Goal: Information Seeking & Learning: Learn about a topic

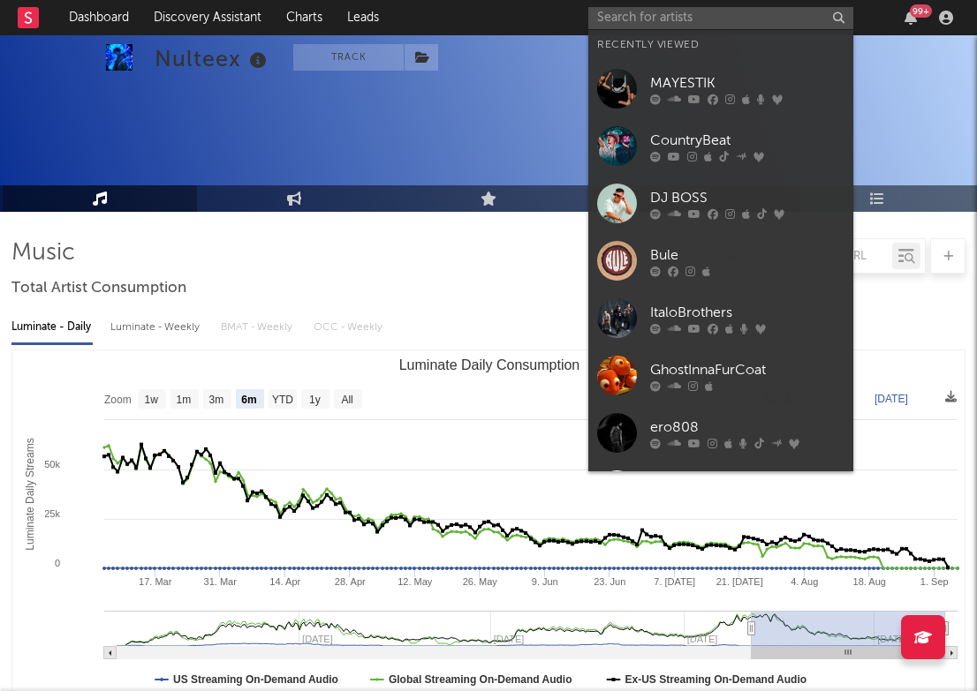
select select "6m"
click at [755, 15] on input "text" at bounding box center [720, 18] width 265 height 22
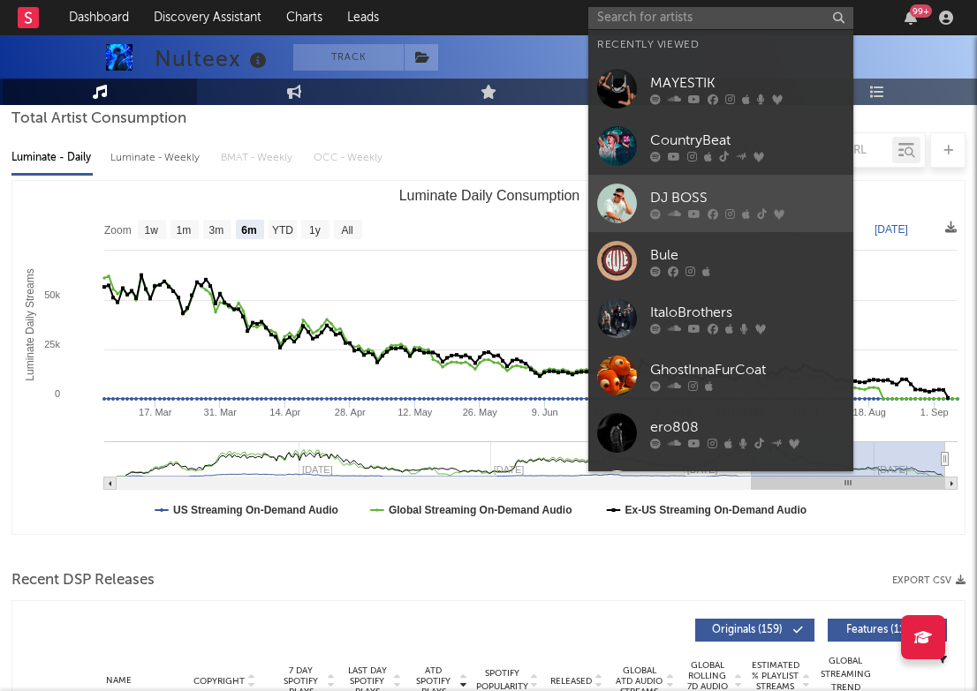
click at [700, 217] on div at bounding box center [747, 213] width 194 height 11
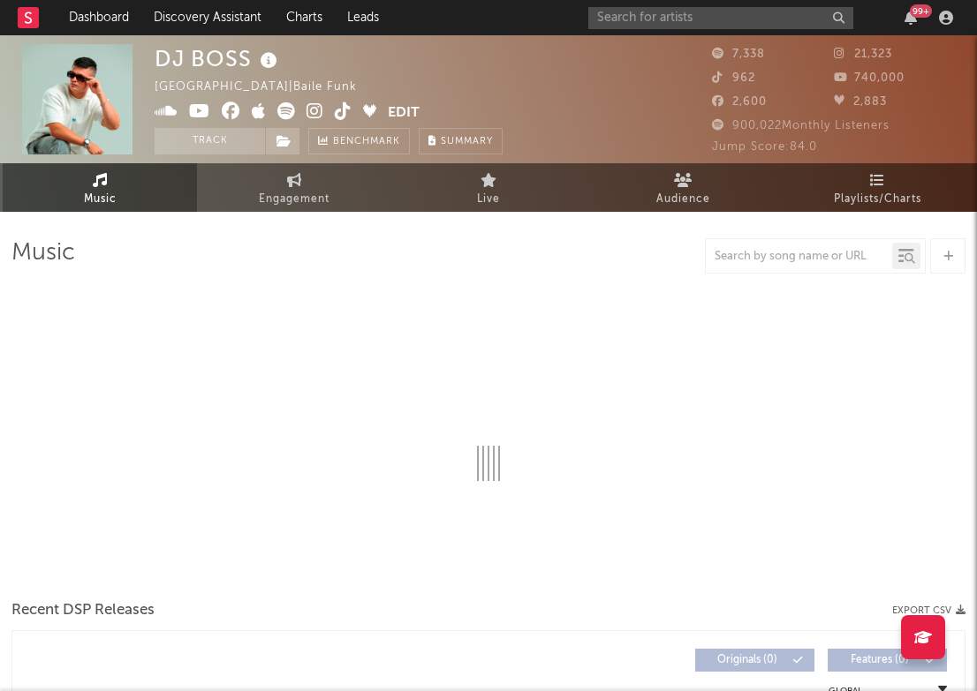
select select "6m"
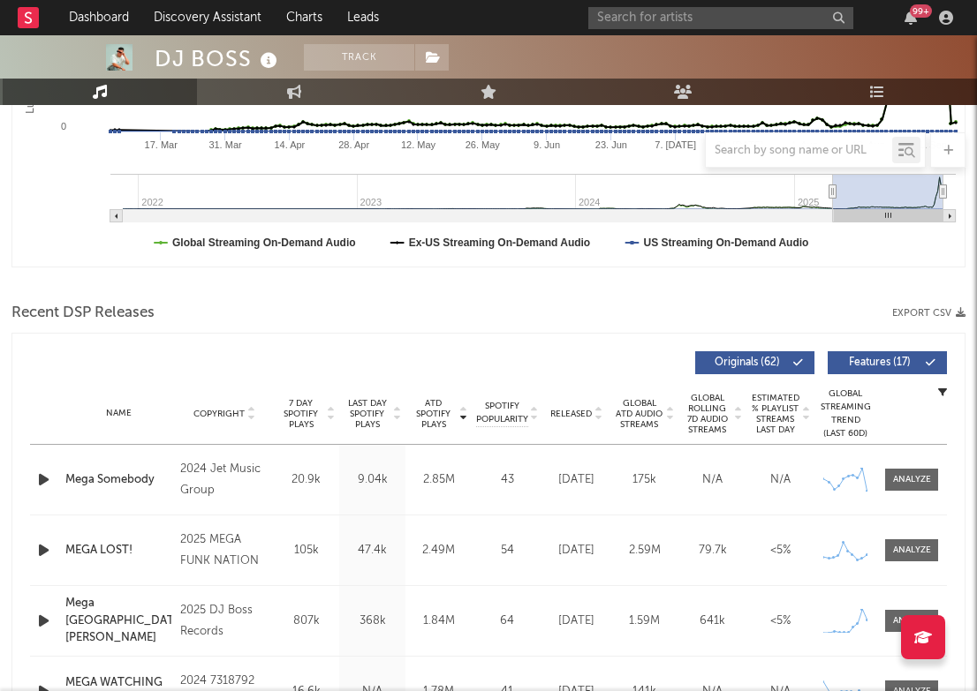
scroll to position [583, 0]
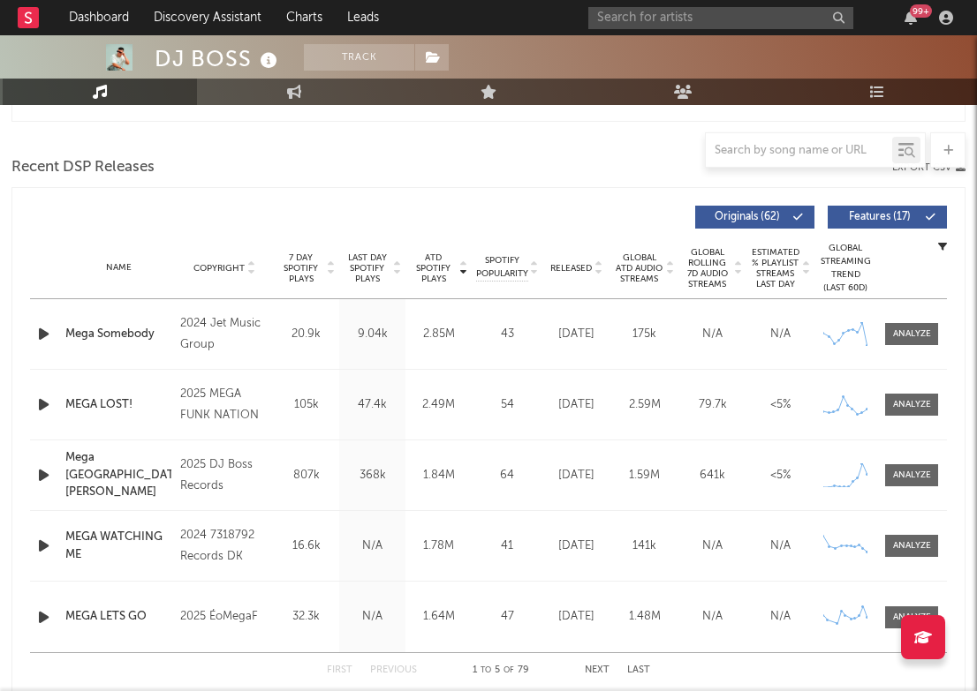
click at [373, 270] on span "Last Day Spotify Plays" at bounding box center [366, 269] width 47 height 32
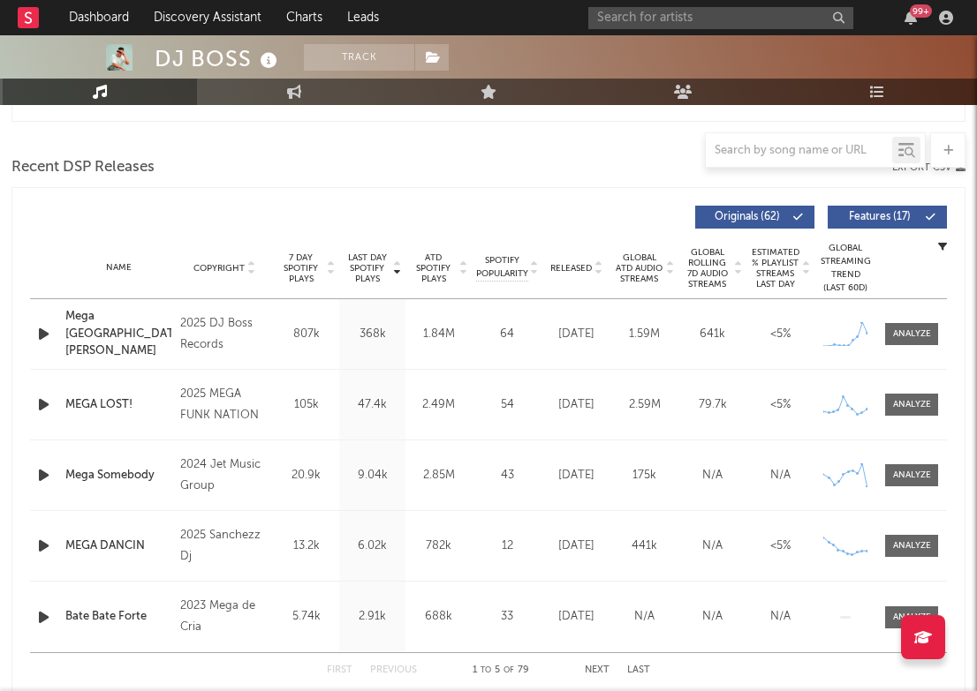
click at [373, 270] on span "Last Day Spotify Plays" at bounding box center [366, 269] width 47 height 32
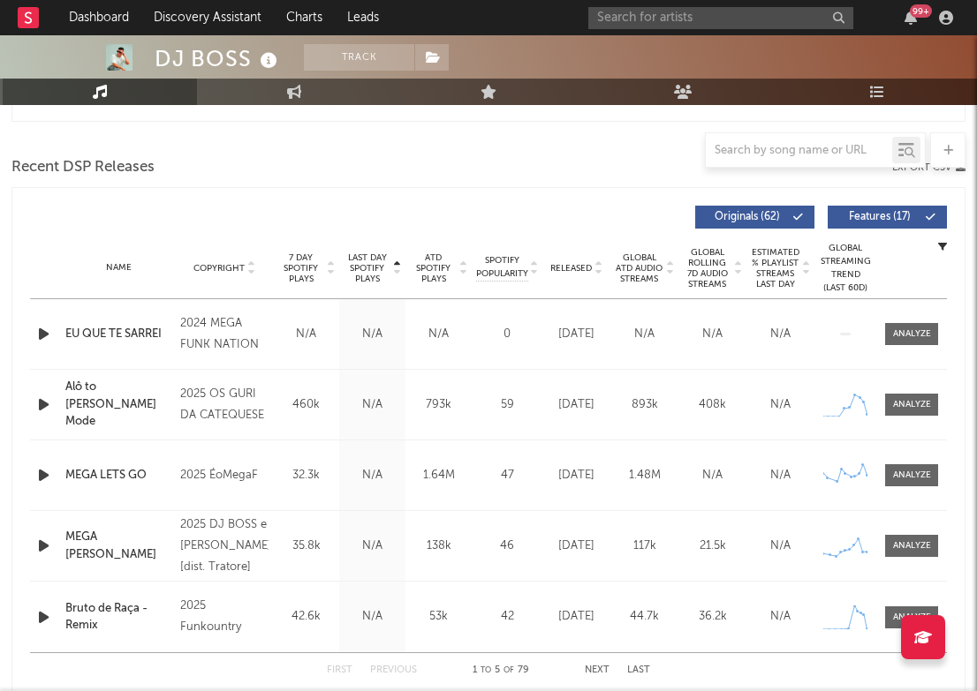
click at [575, 269] on span "Released" at bounding box center [571, 268] width 42 height 11
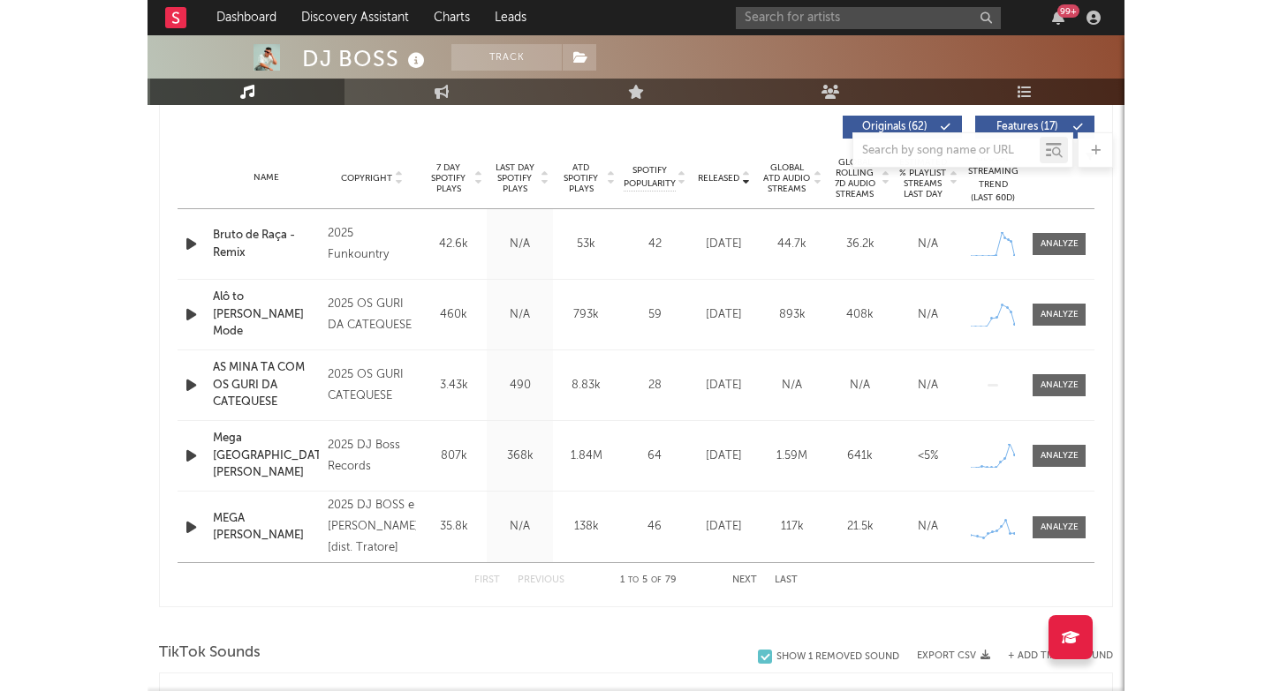
scroll to position [669, 0]
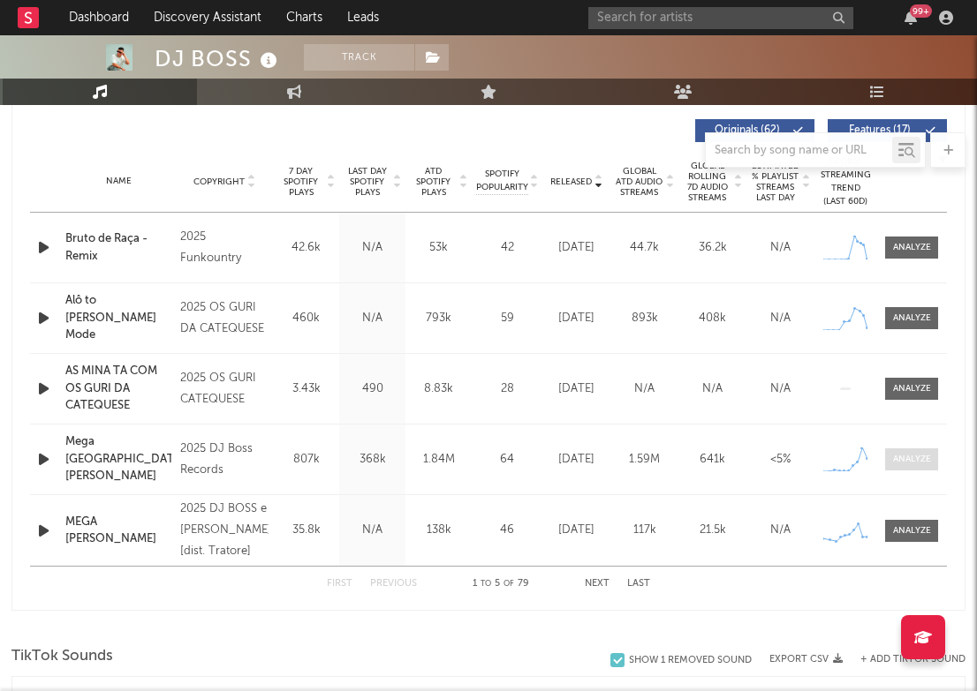
click at [927, 458] on div at bounding box center [912, 459] width 38 height 13
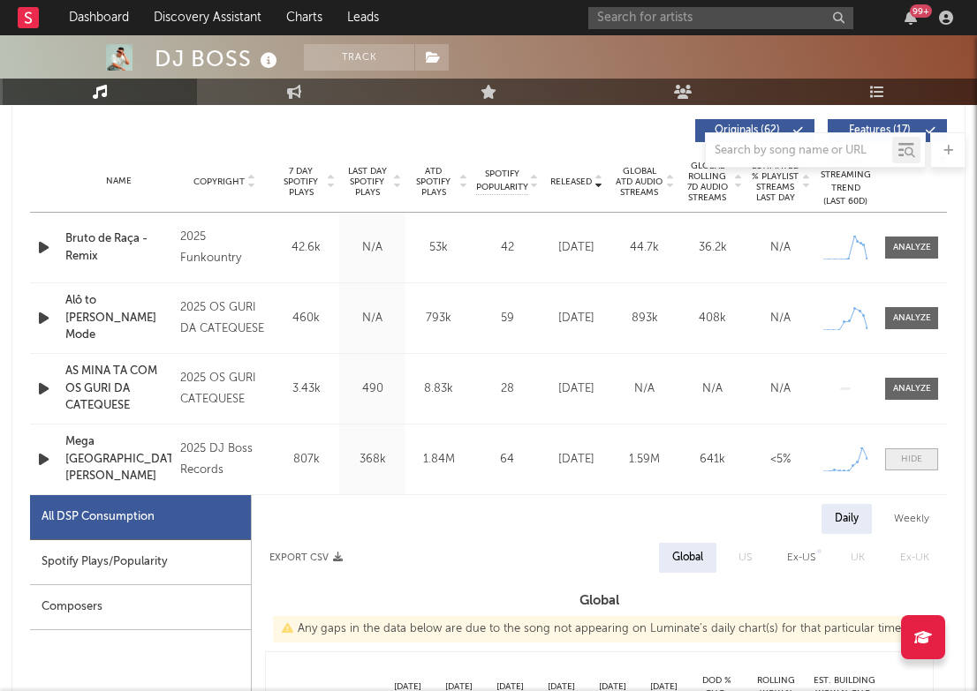
select select "1w"
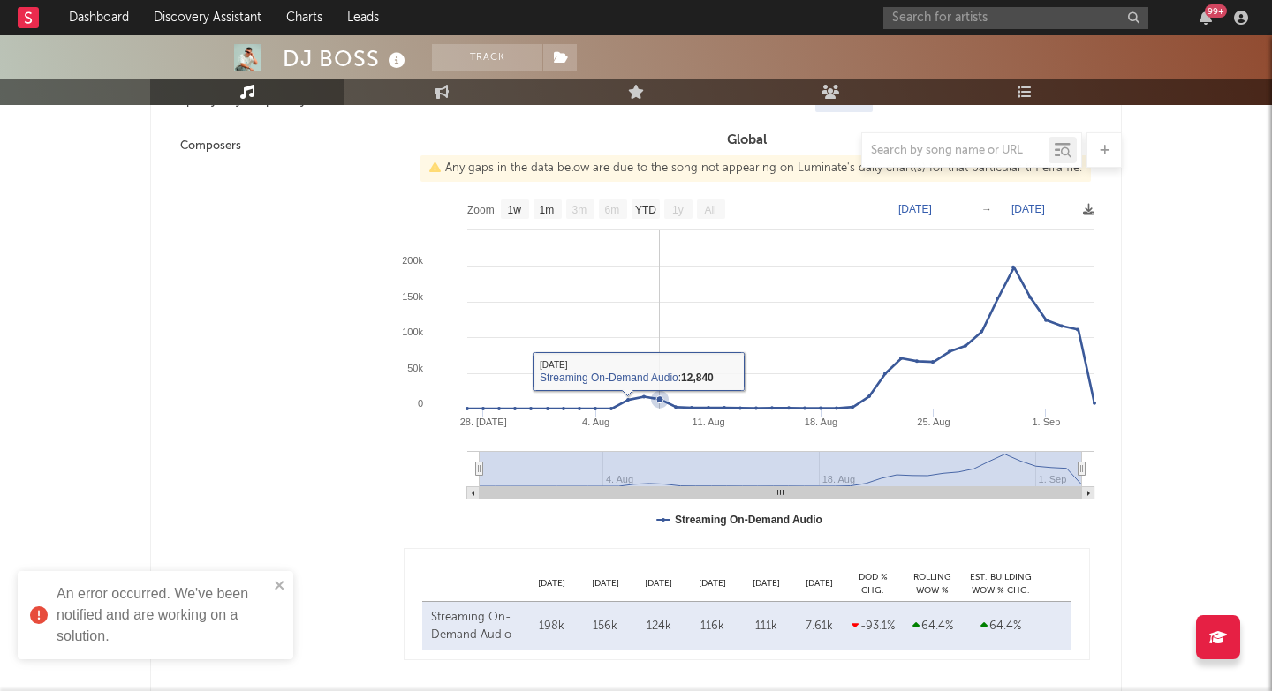
scroll to position [1044, 0]
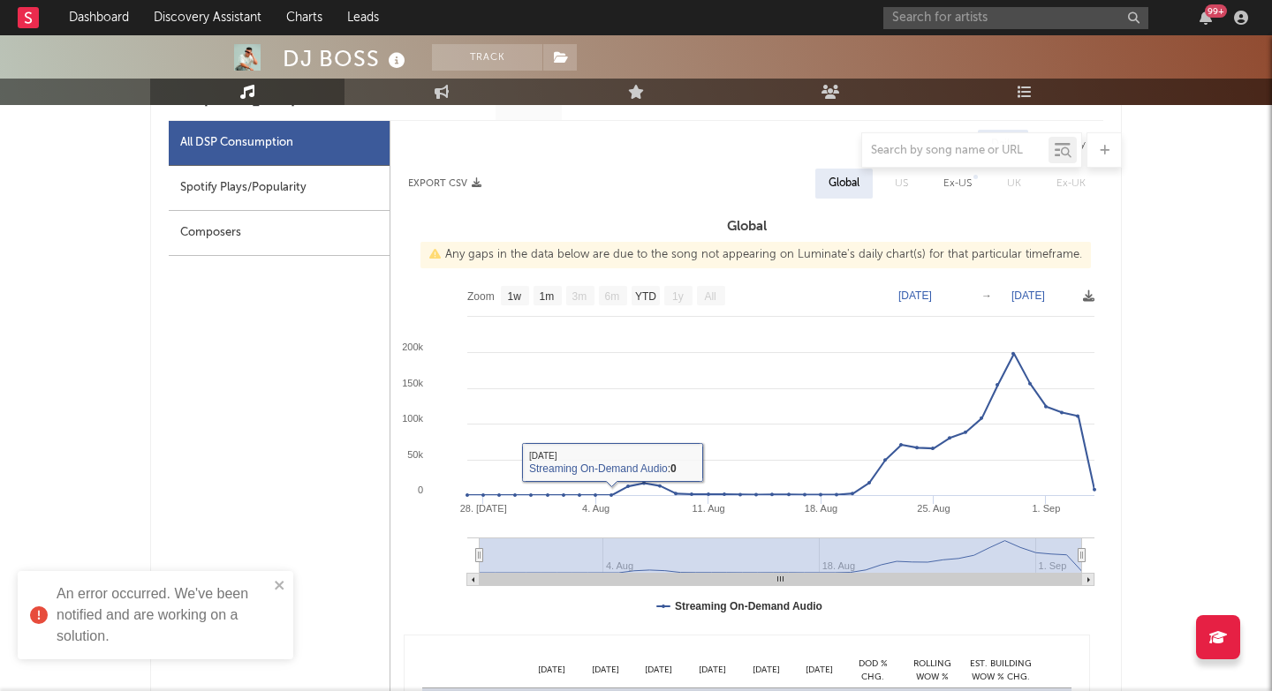
click at [234, 178] on div "Spotify Plays/Popularity" at bounding box center [279, 188] width 221 height 45
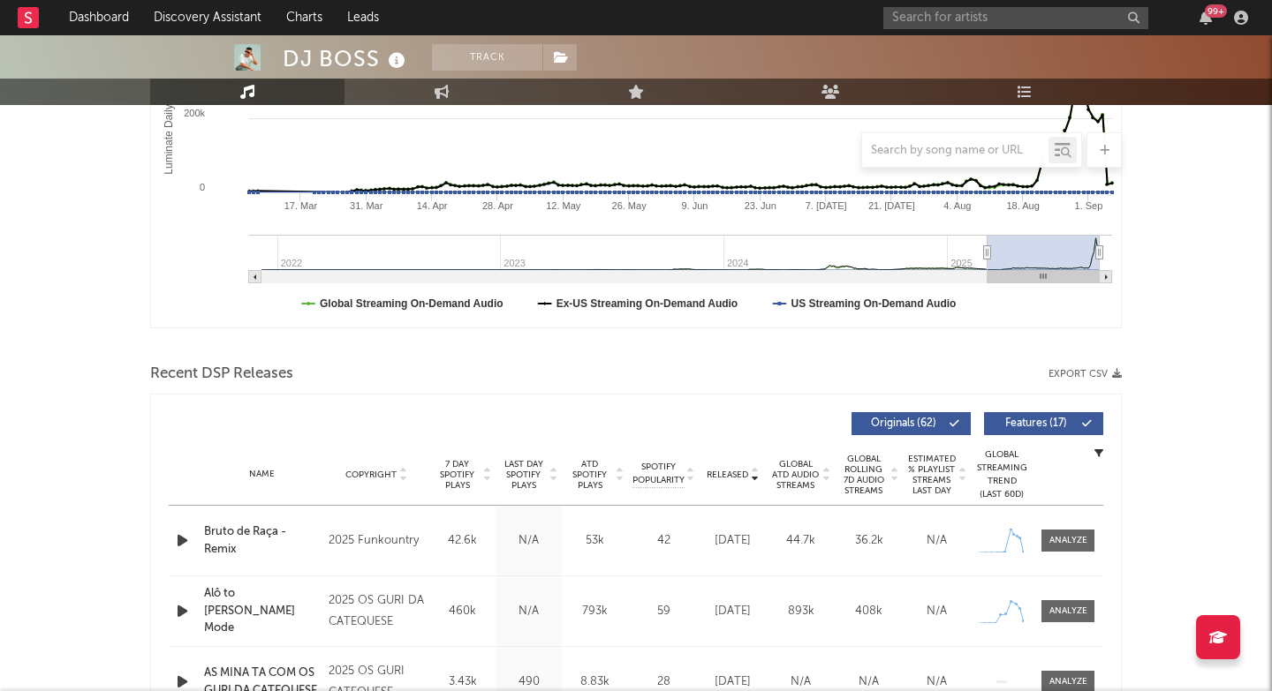
scroll to position [906, 0]
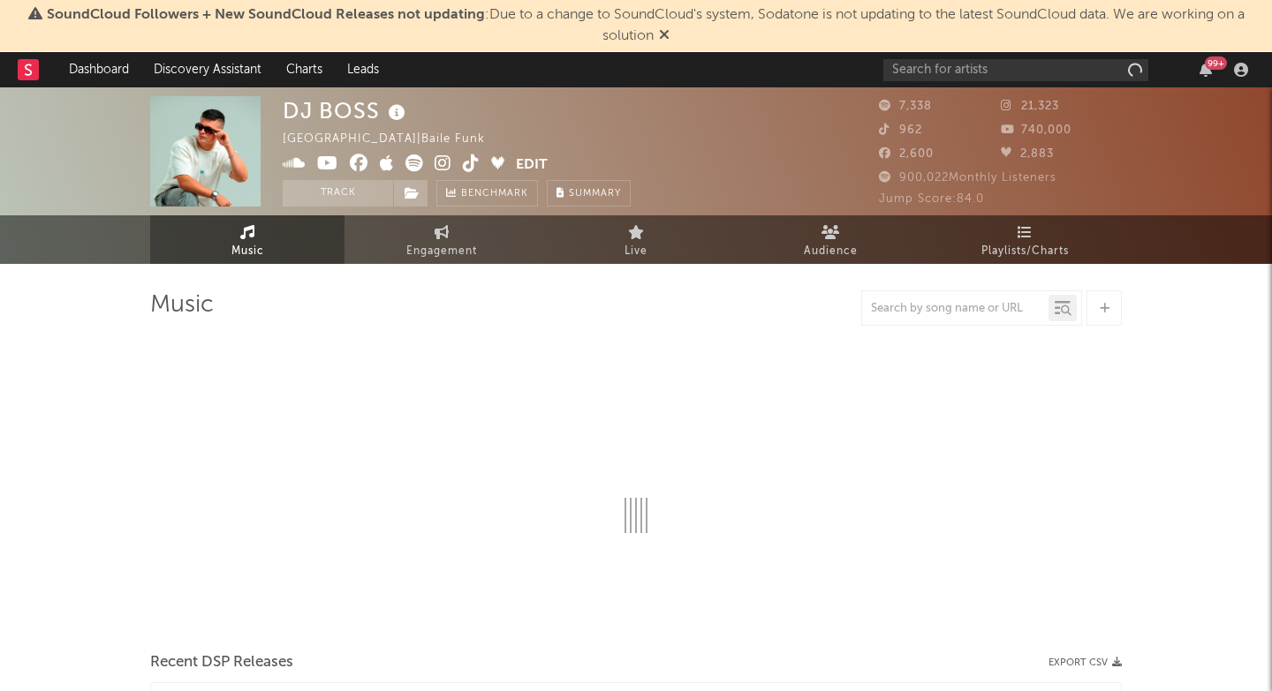
select select "6m"
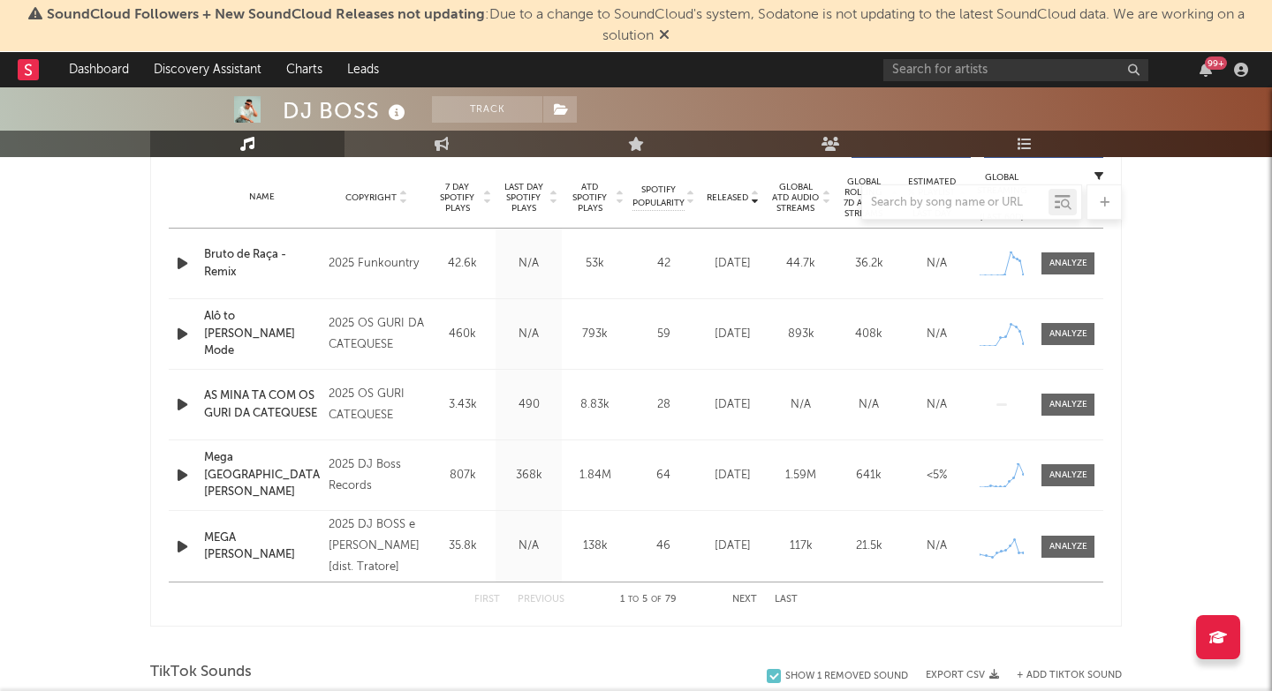
scroll to position [706, 0]
click at [1061, 468] on span at bounding box center [1067, 475] width 53 height 22
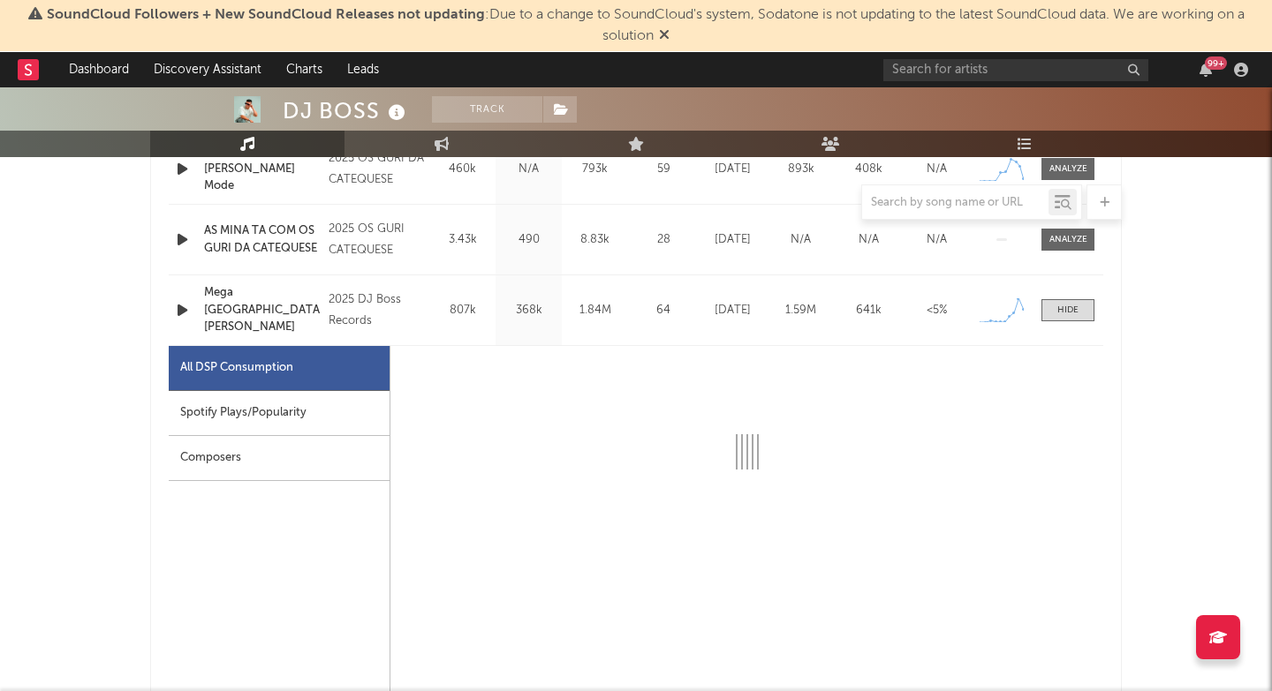
select select "1w"
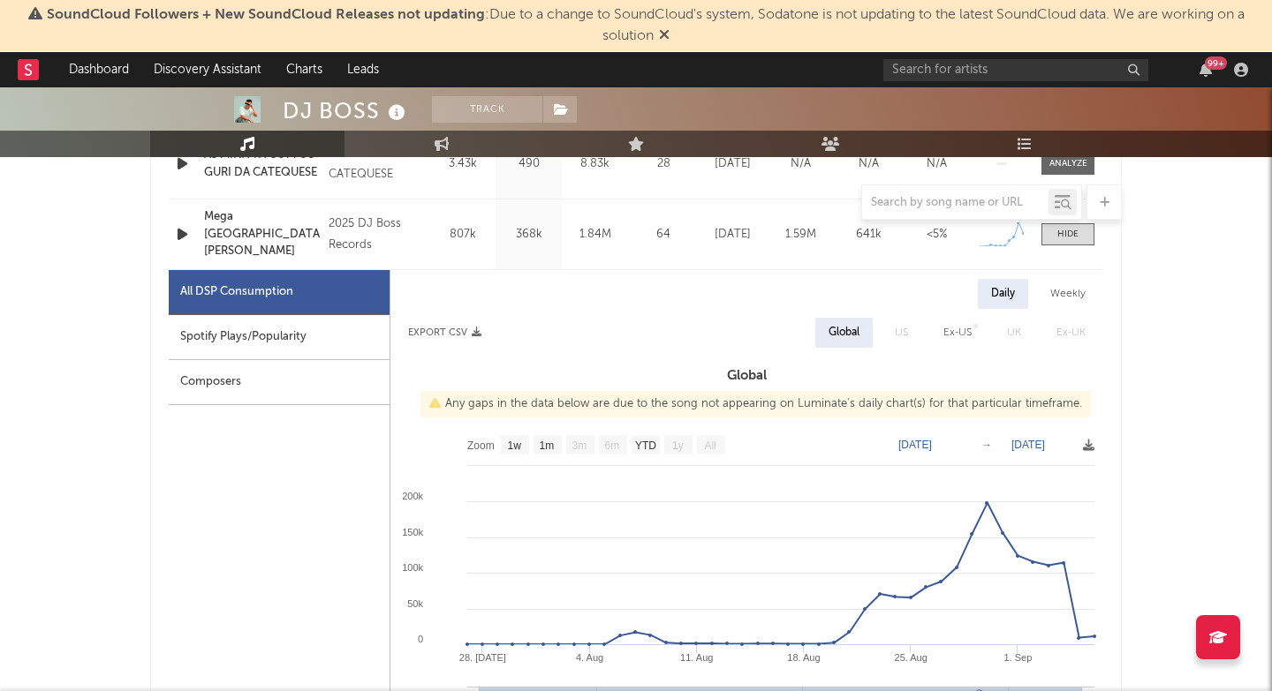
scroll to position [947, 0]
click at [232, 336] on div "Spotify Plays/Popularity" at bounding box center [279, 337] width 221 height 45
select select "1w"
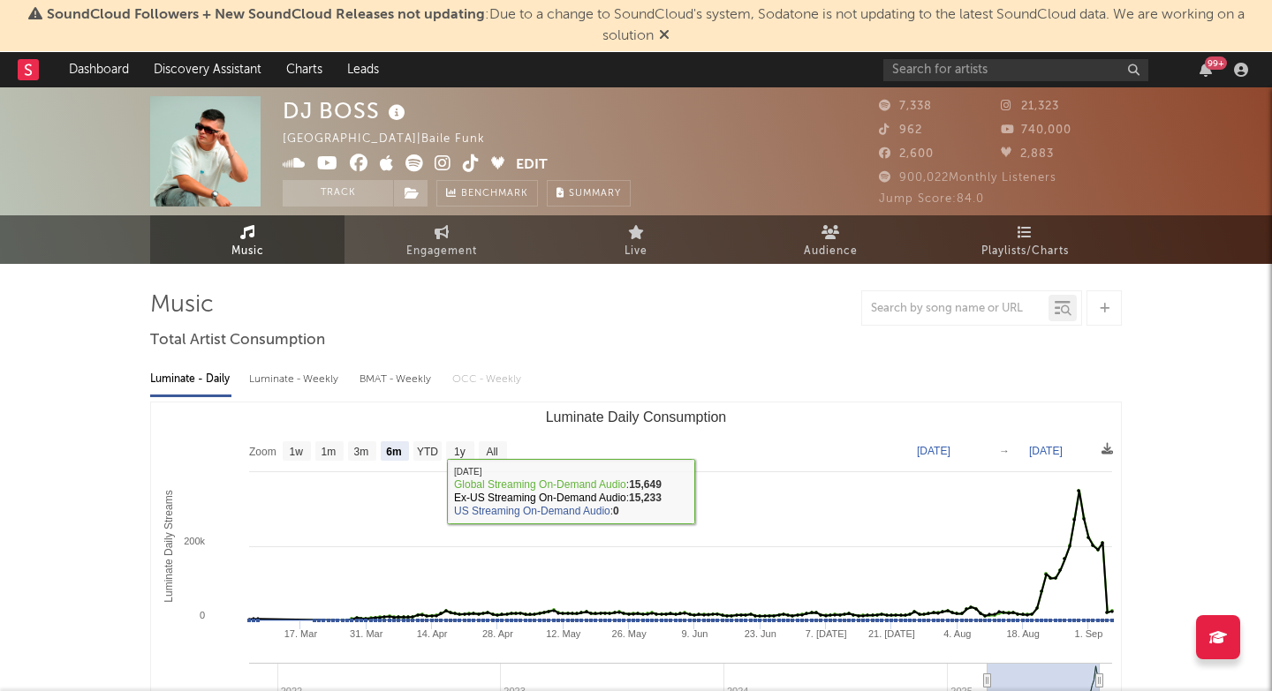
scroll to position [0, 0]
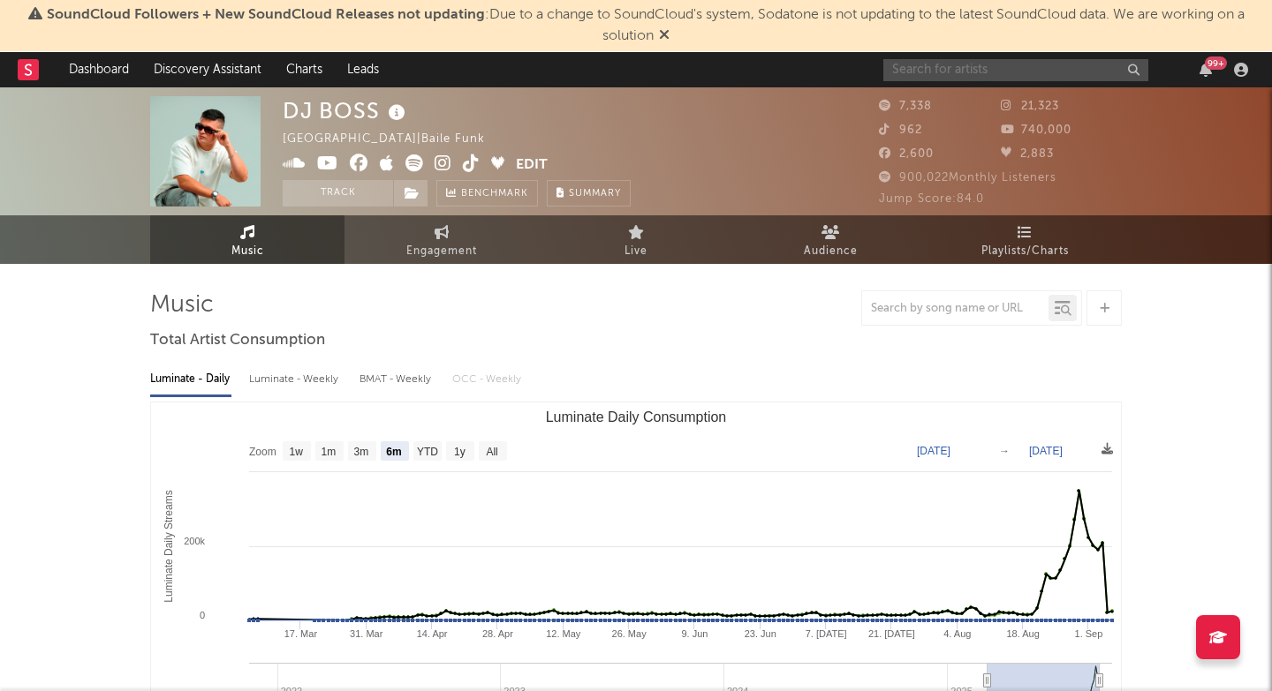
click at [920, 59] on input "text" at bounding box center [1015, 70] width 265 height 22
paste input "[URL][DOMAIN_NAME]"
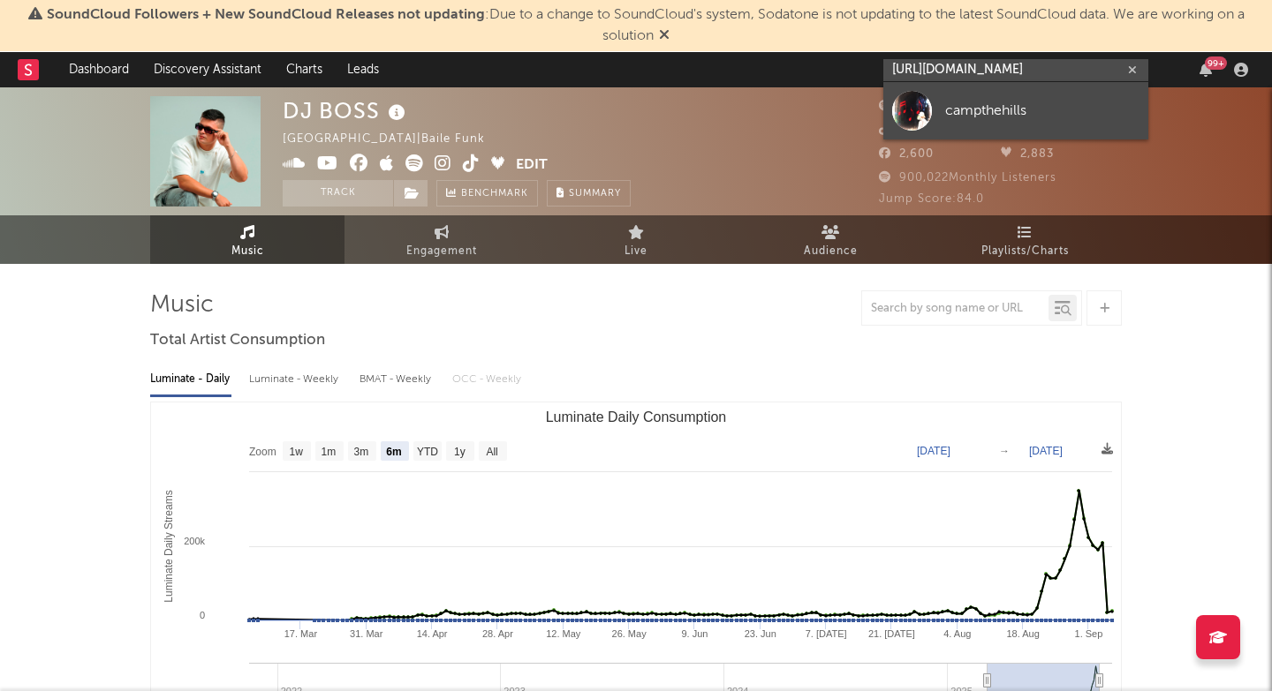
type input "[URL][DOMAIN_NAME]"
click at [936, 98] on link "campthehills" at bounding box center [1015, 110] width 265 height 57
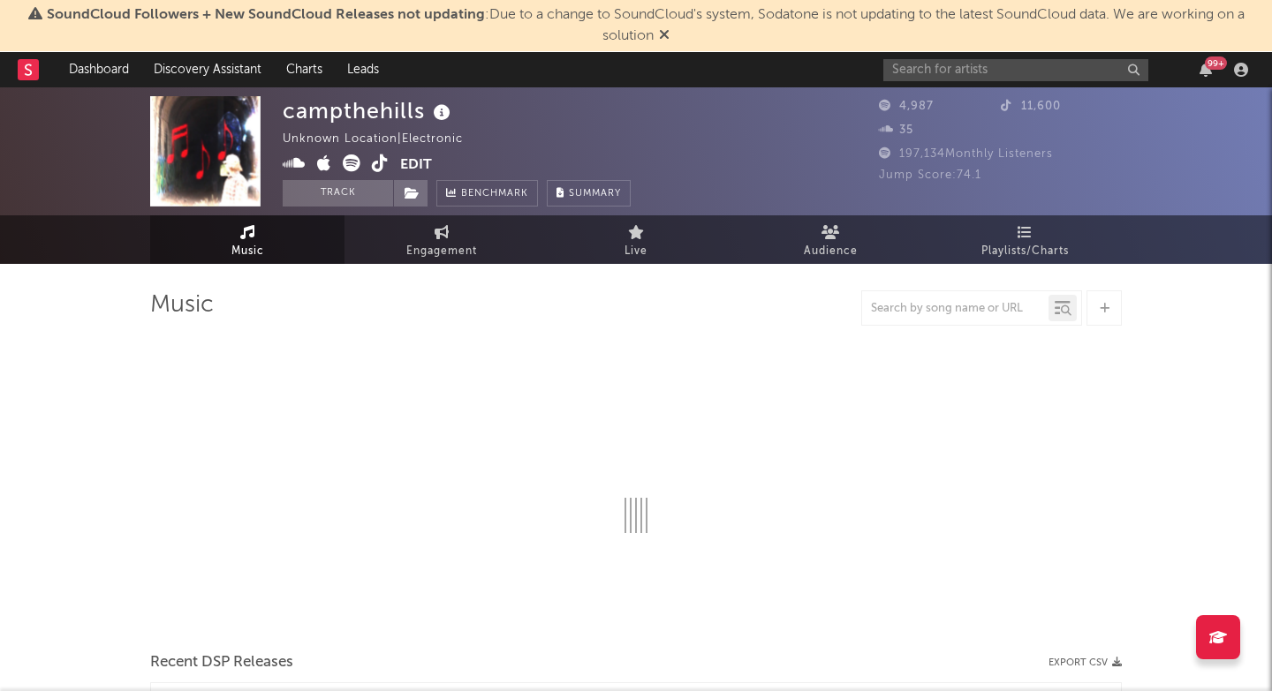
select select "1w"
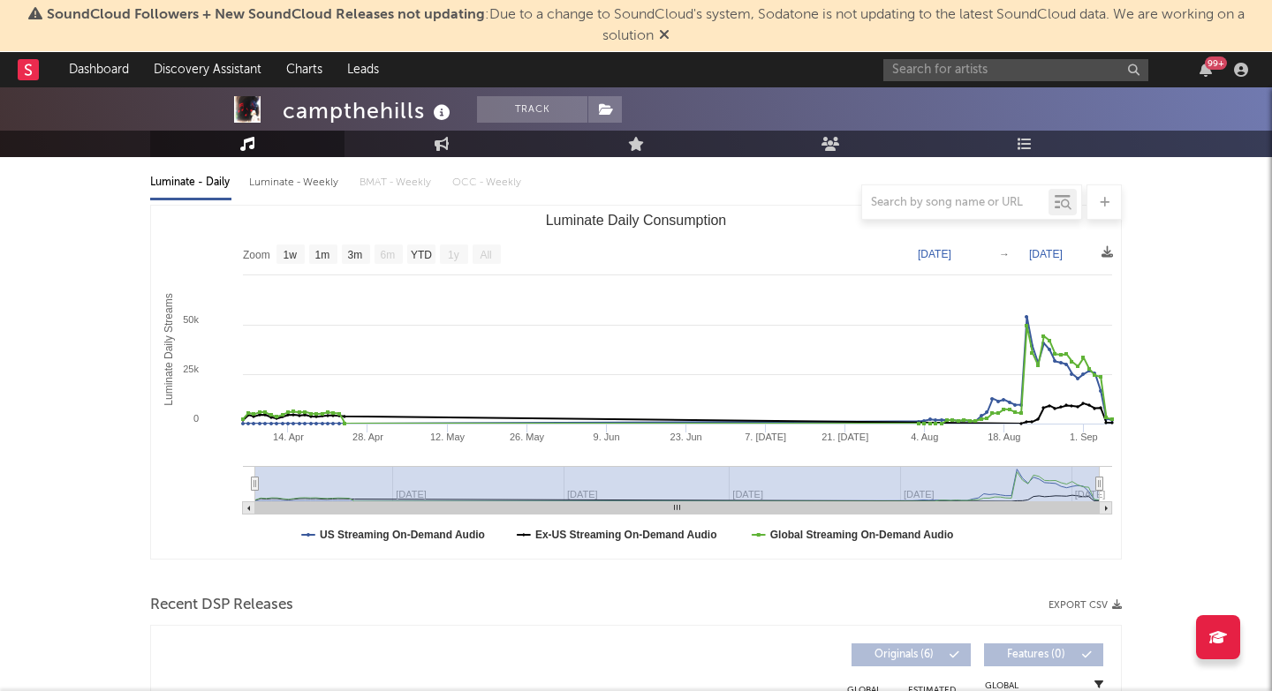
scroll to position [509, 0]
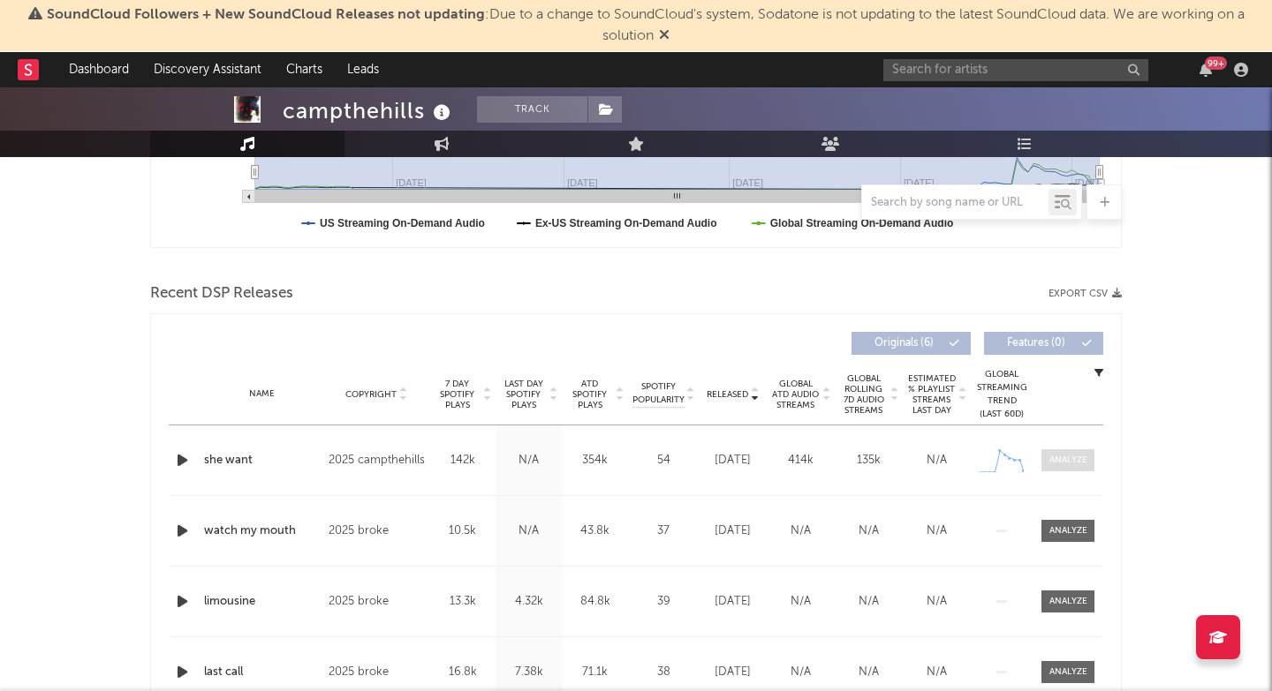
click at [1060, 457] on div at bounding box center [1068, 460] width 38 height 13
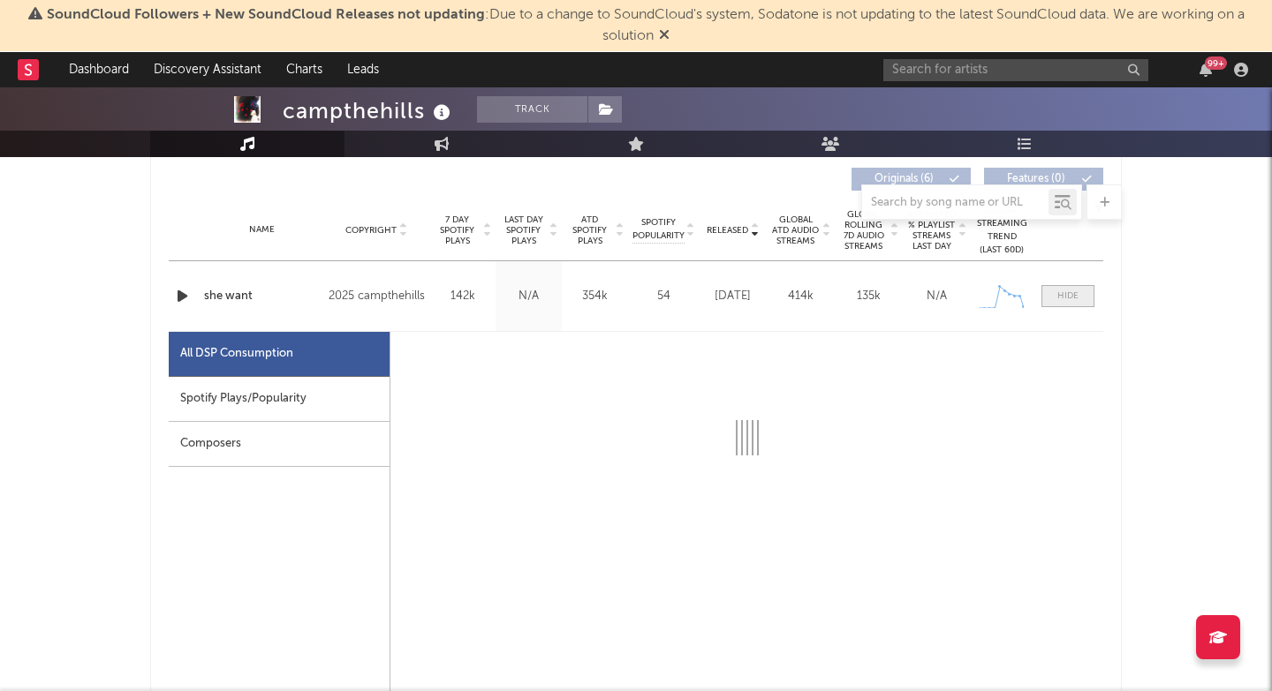
select select "1w"
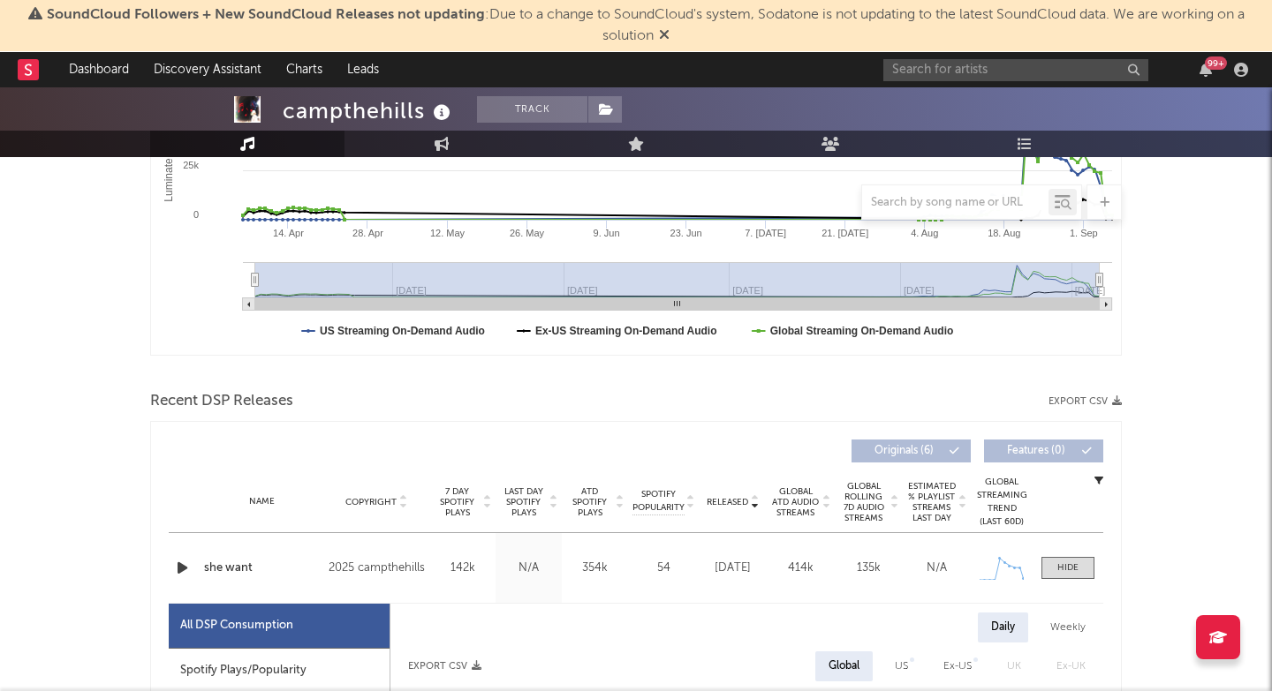
scroll to position [243, 0]
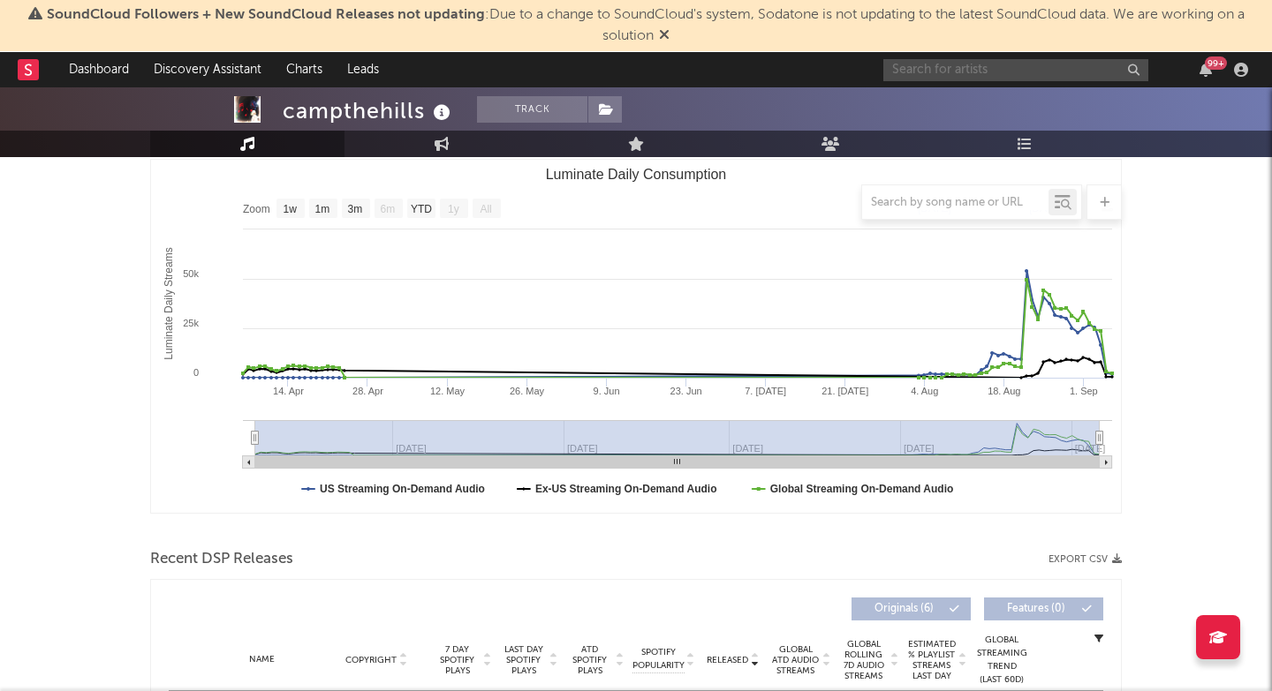
click at [974, 65] on input "text" at bounding box center [1015, 70] width 265 height 22
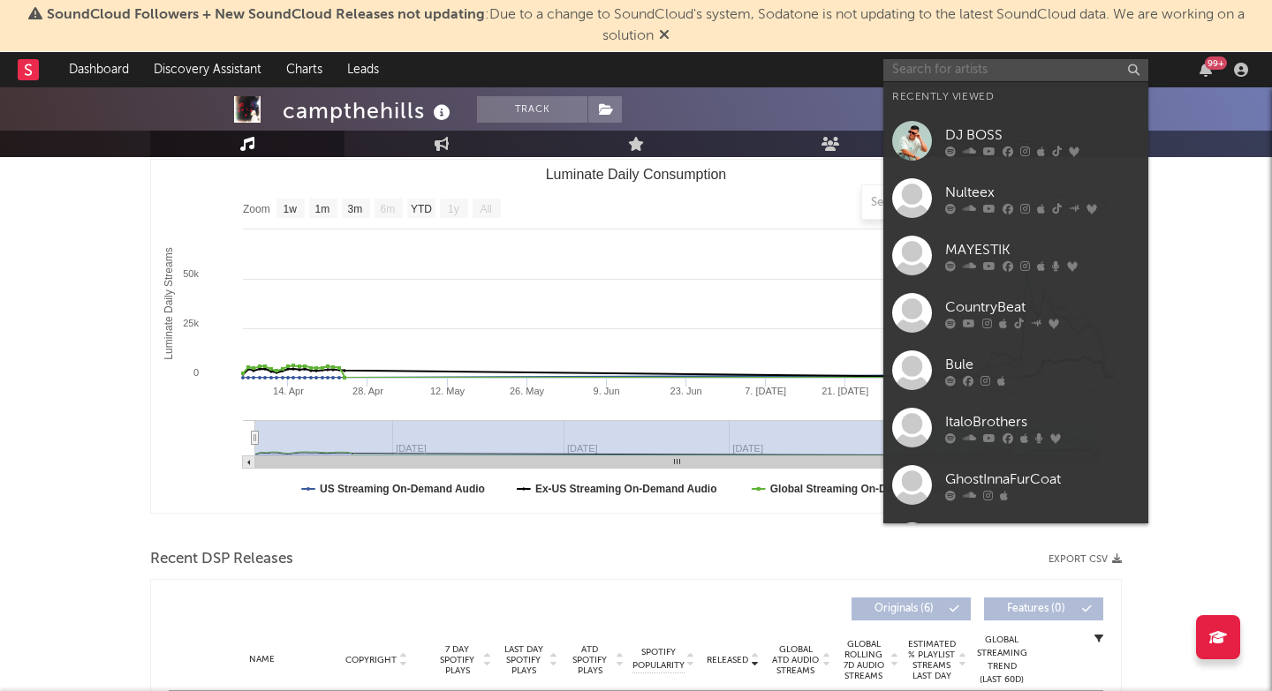
paste input "[URL][DOMAIN_NAME]"
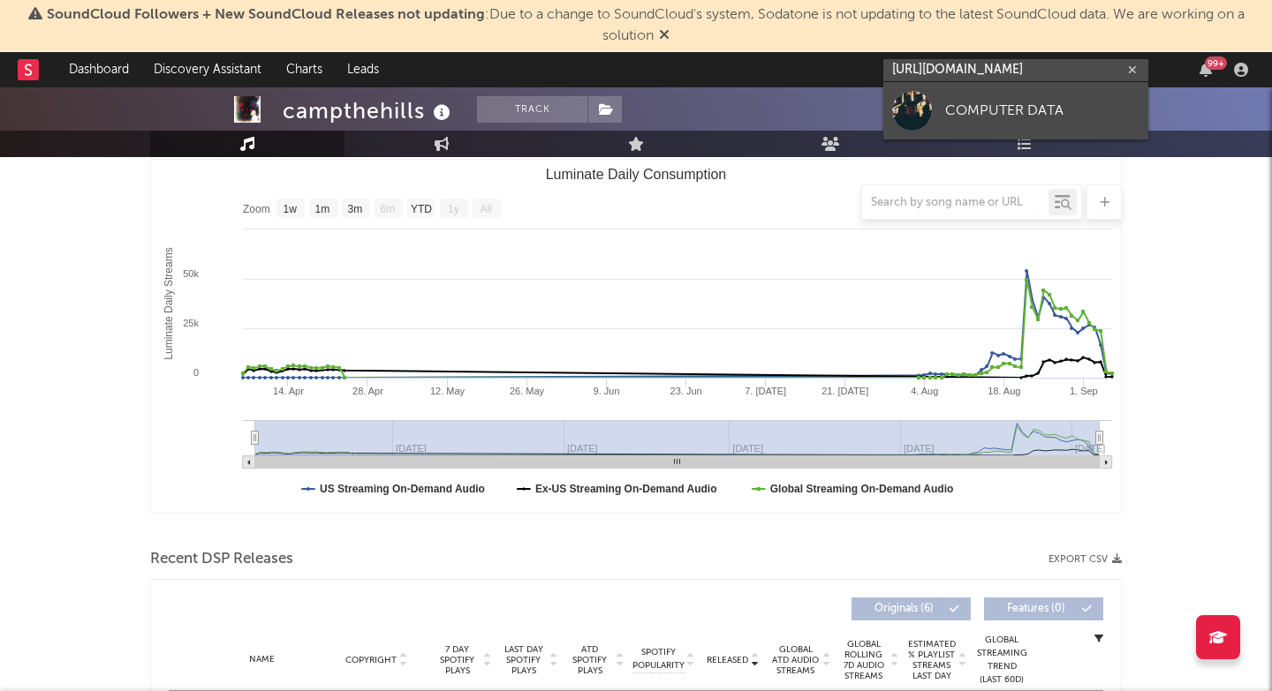
type input "[URL][DOMAIN_NAME]"
click at [990, 125] on link "COMPUTER DATA" at bounding box center [1015, 110] width 265 height 57
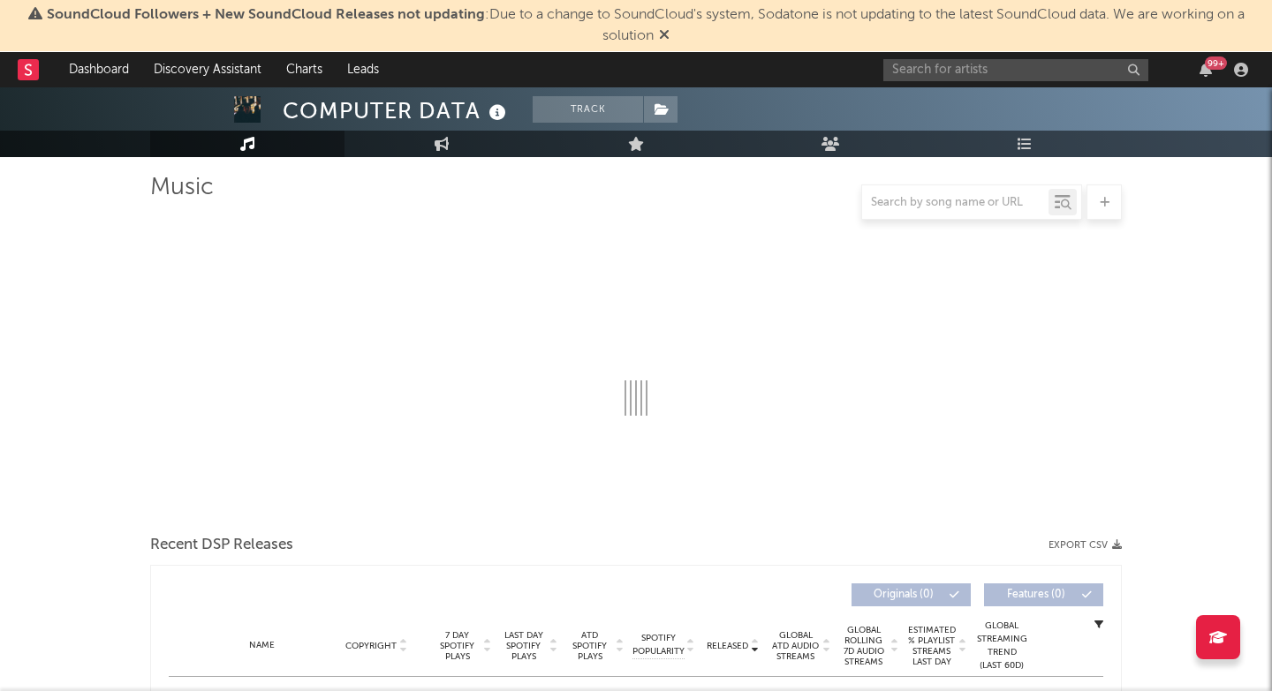
scroll to position [130, 1]
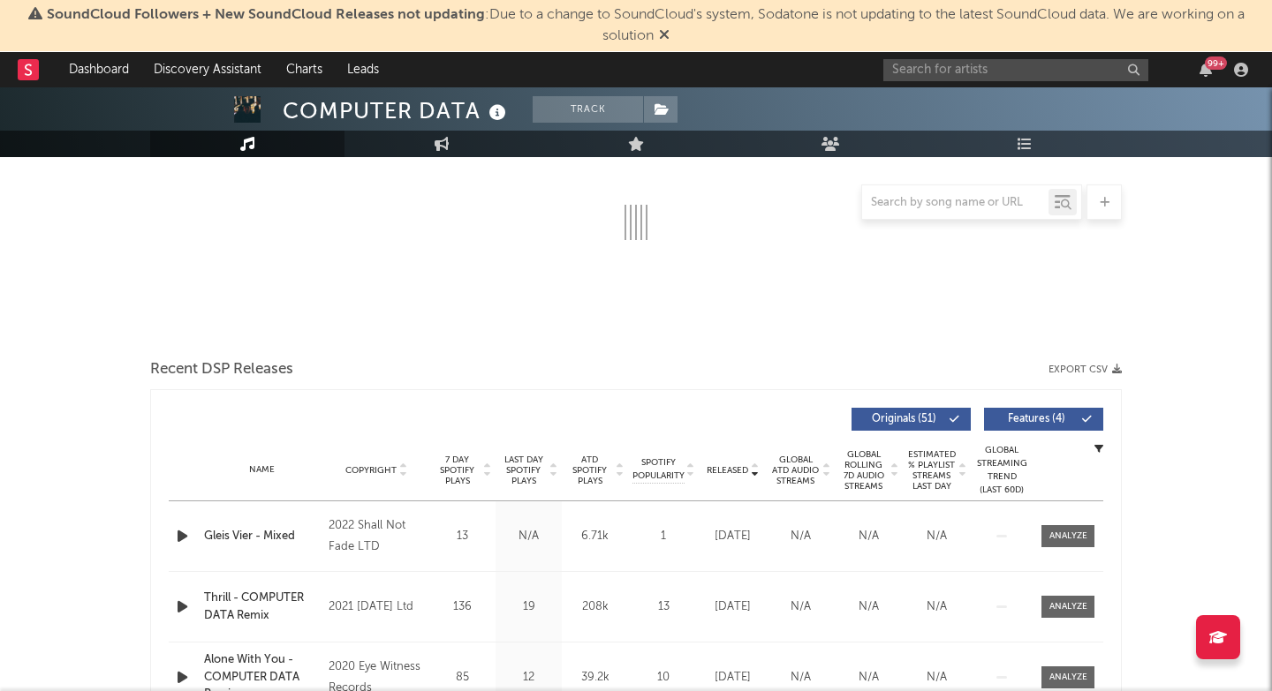
select select "6m"
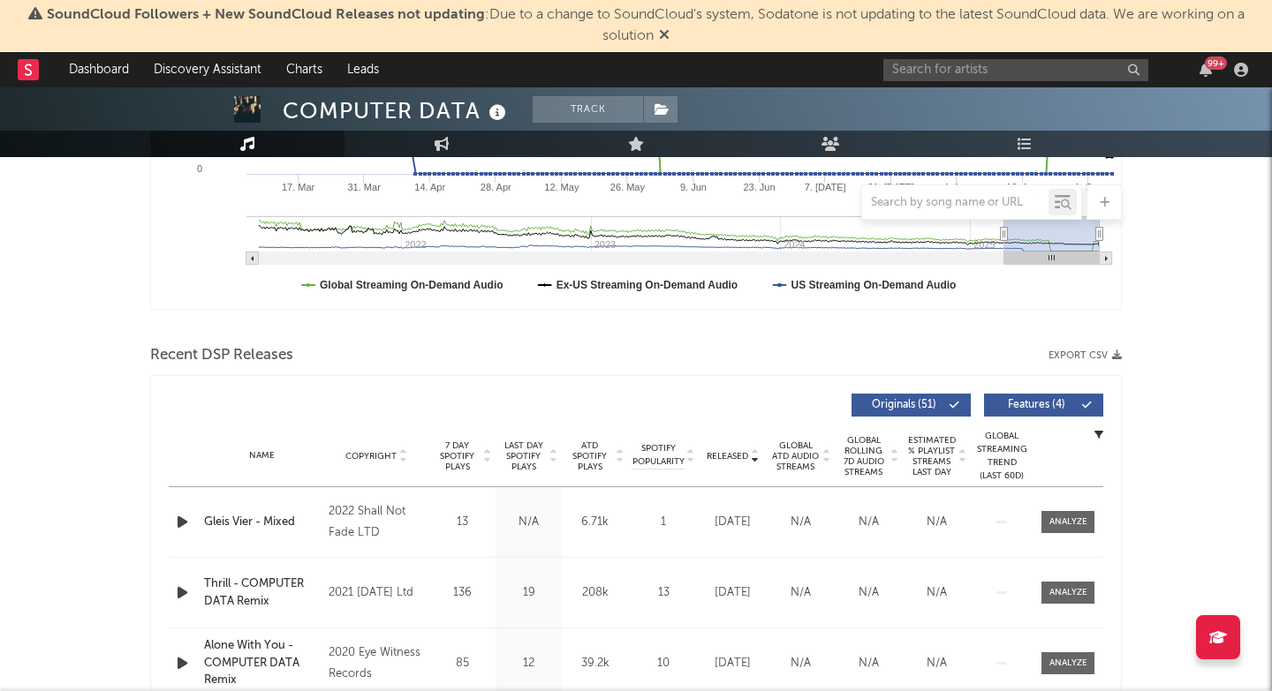
scroll to position [451, 0]
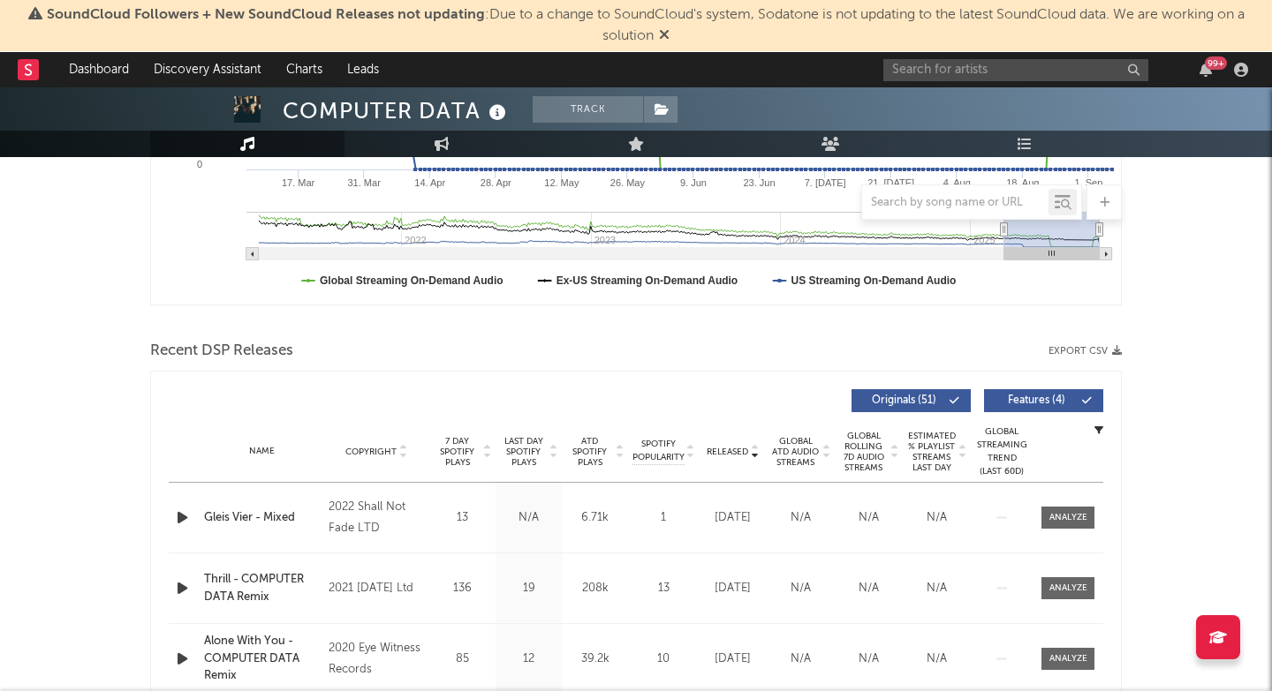
click at [529, 456] on span "Last Day Spotify Plays" at bounding box center [523, 452] width 47 height 32
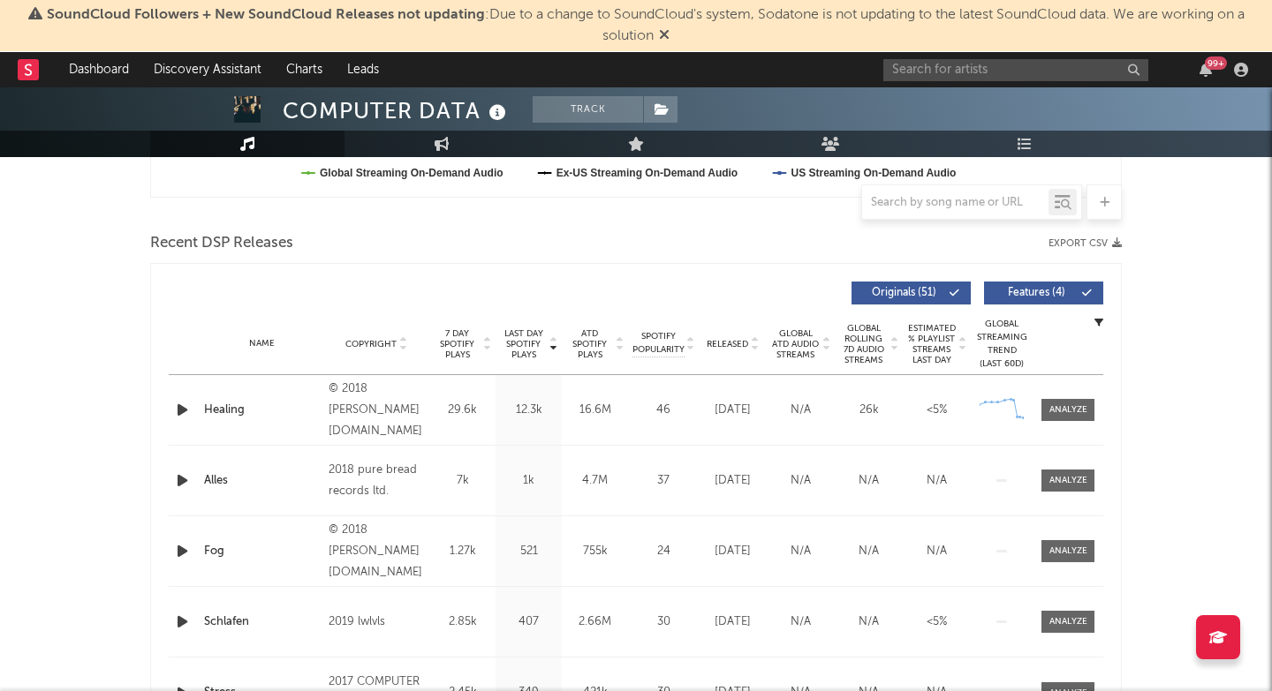
scroll to position [561, 0]
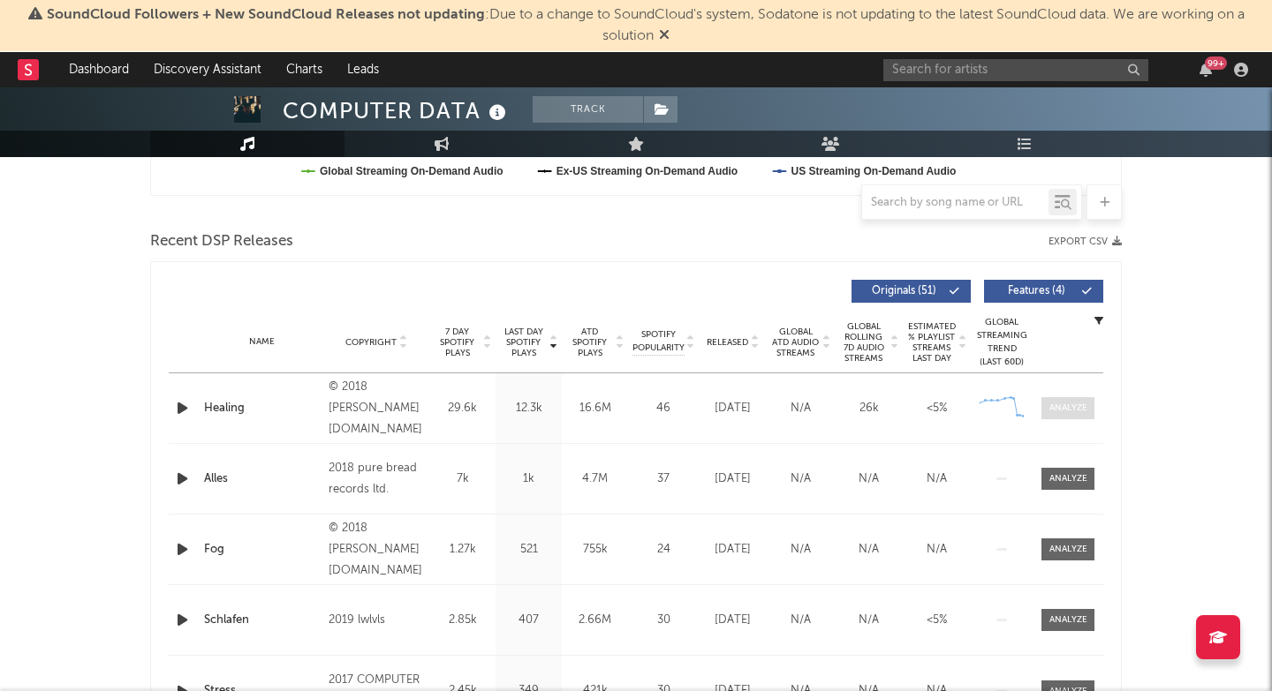
click at [1056, 410] on div at bounding box center [1068, 408] width 38 height 13
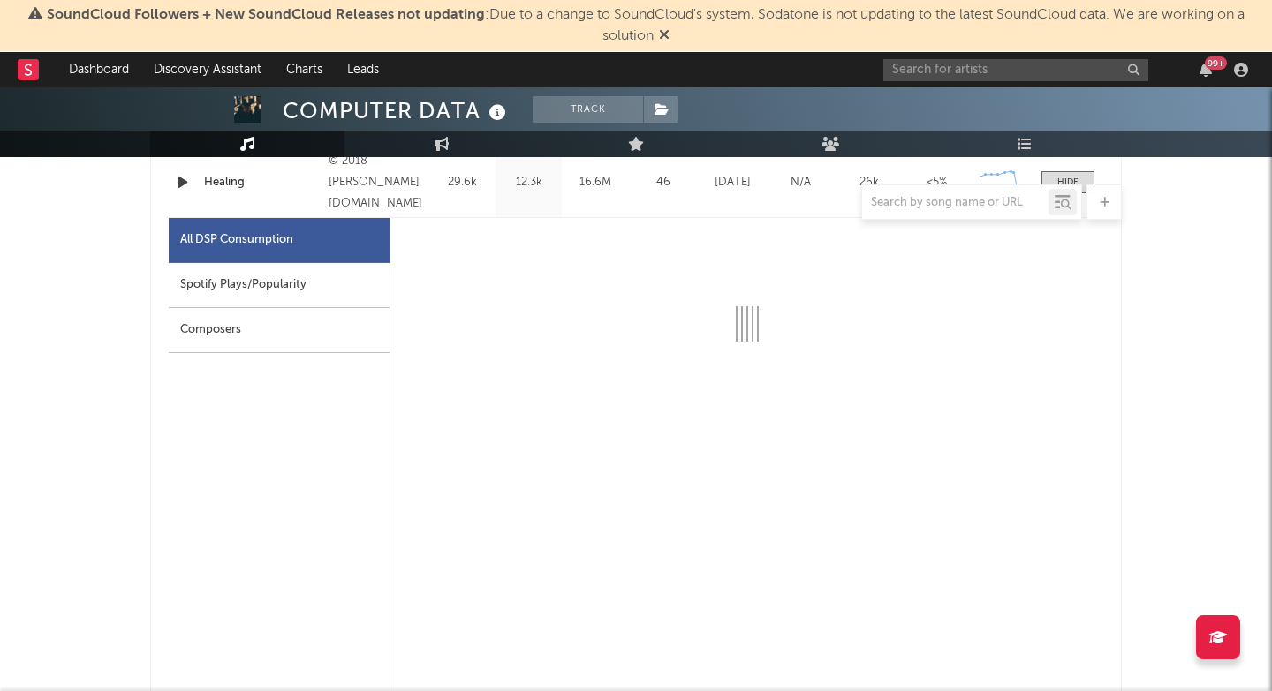
select select "6m"
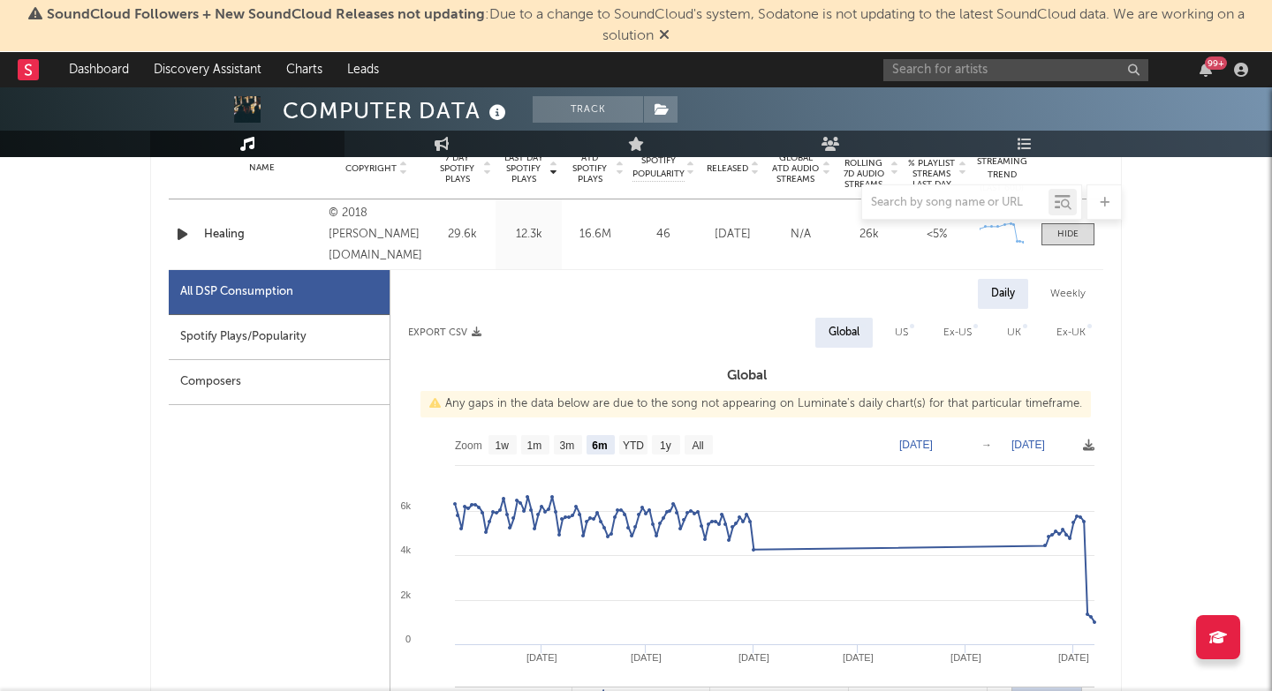
scroll to position [736, 0]
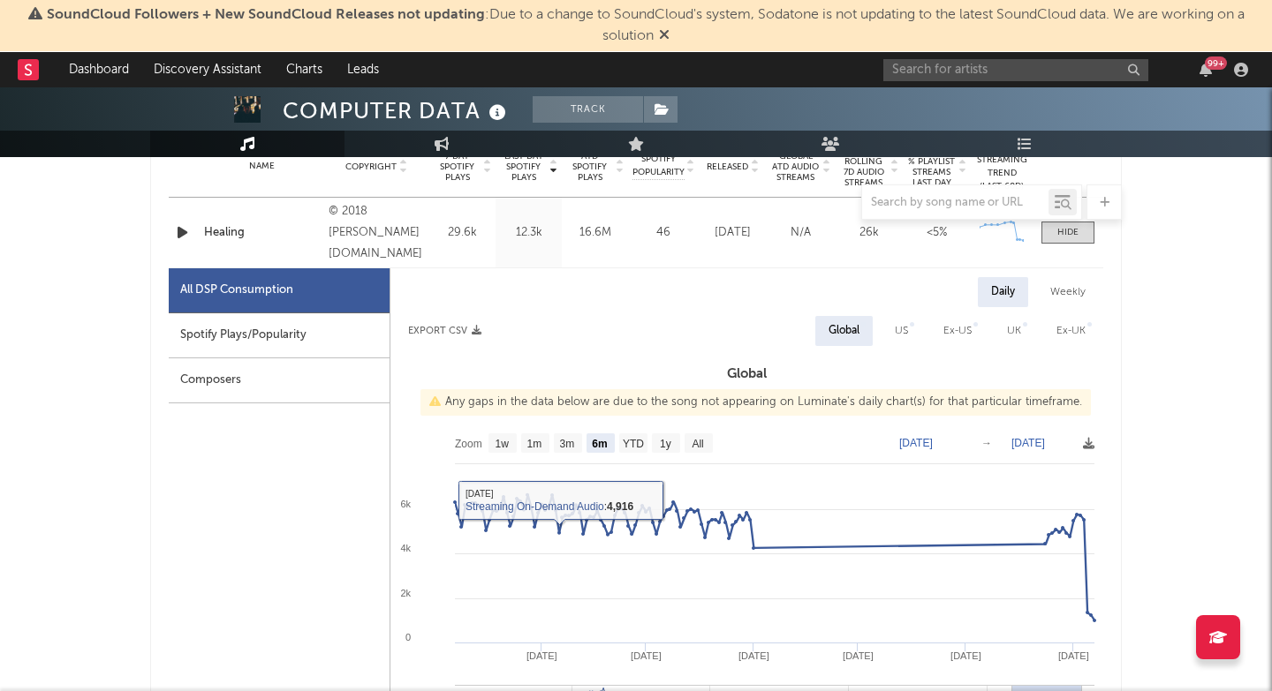
click at [359, 328] on div "Spotify Plays/Popularity" at bounding box center [279, 335] width 221 height 45
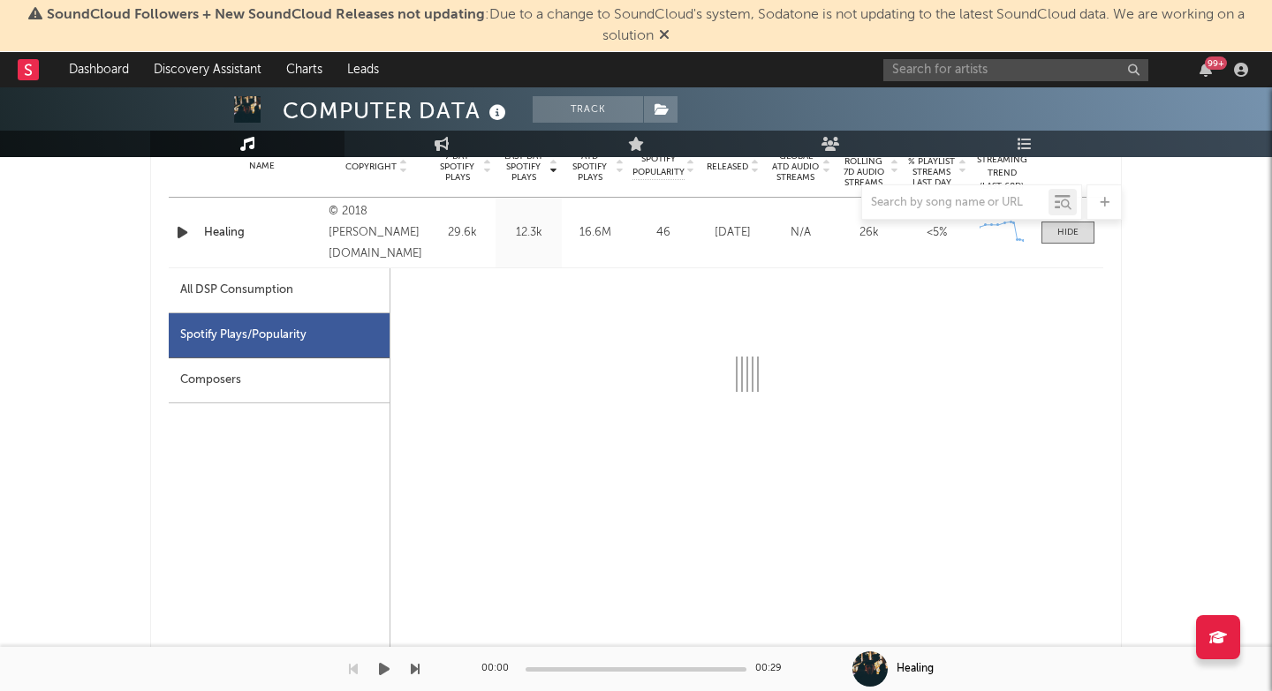
select select "6m"
select select "1w"
